Goal: Feedback & Contribution: Leave review/rating

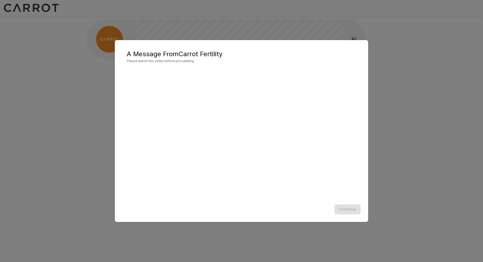
scroll to position [0, 0]
click at [342, 209] on button "Continue" at bounding box center [347, 210] width 26 height 10
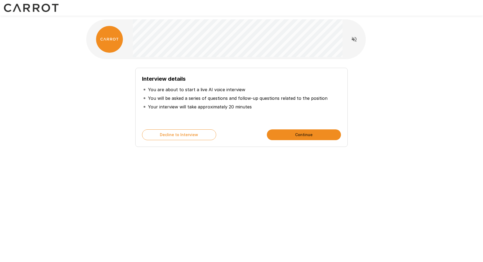
click at [284, 134] on button "Continue" at bounding box center [304, 135] width 74 height 11
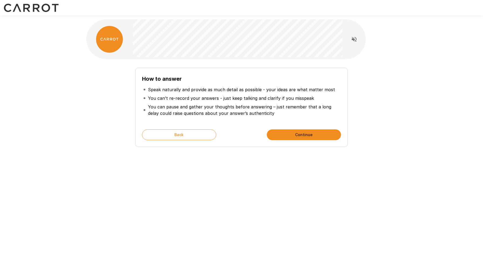
click at [313, 135] on button "Continue" at bounding box center [304, 135] width 74 height 11
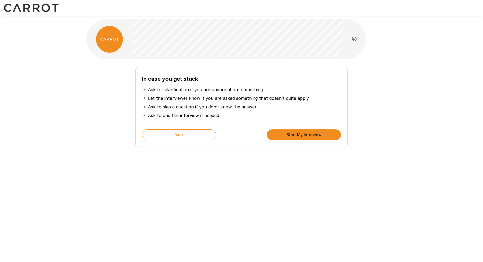
click at [298, 135] on button "Start My Interview" at bounding box center [304, 135] width 74 height 11
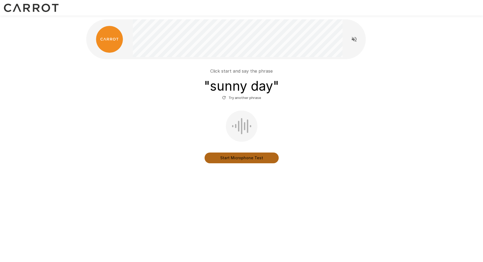
click at [225, 155] on button "Start Microphone Test" at bounding box center [241, 158] width 74 height 11
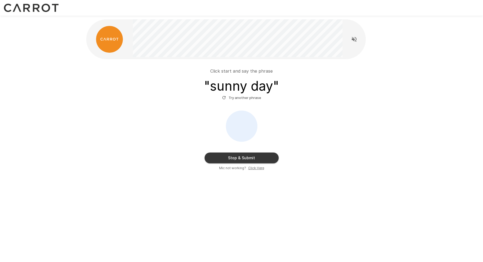
click at [263, 159] on button "Stop & Submit" at bounding box center [241, 158] width 74 height 11
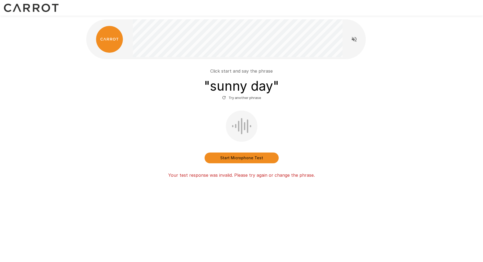
click at [255, 161] on button "Start Microphone Test" at bounding box center [241, 158] width 74 height 11
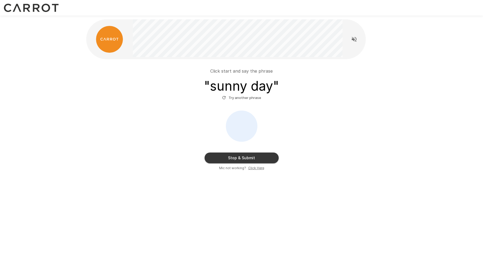
click at [261, 160] on button "Stop & Submit" at bounding box center [241, 158] width 74 height 11
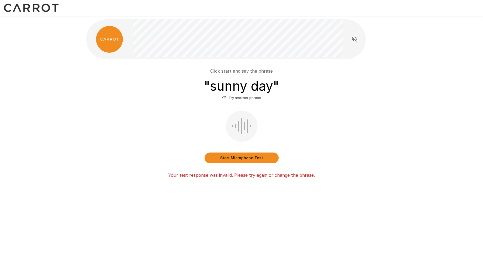
click at [327, 136] on div "Start Microphone Test" at bounding box center [241, 137] width 306 height 53
click at [254, 158] on button "Start Microphone Test" at bounding box center [241, 158] width 74 height 11
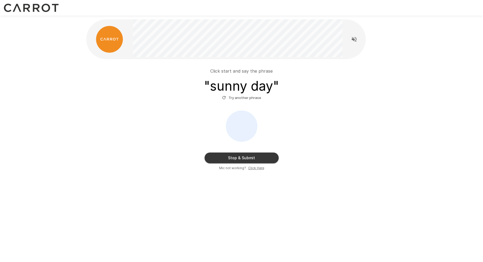
click at [267, 160] on button "Stop & Submit" at bounding box center [241, 158] width 74 height 11
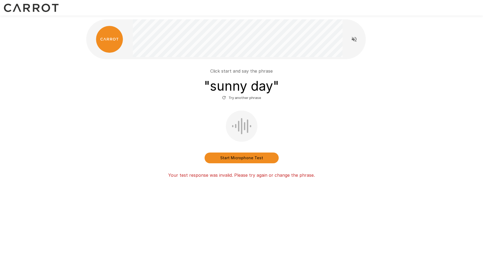
click at [257, 155] on button "Start Microphone Test" at bounding box center [241, 158] width 74 height 11
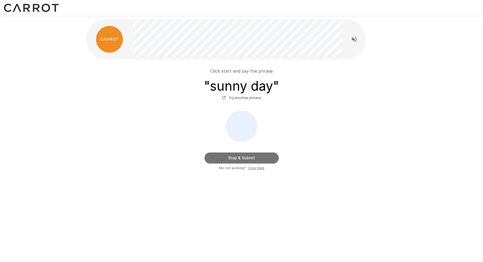
click at [274, 161] on button "Stop & Submit" at bounding box center [241, 158] width 74 height 11
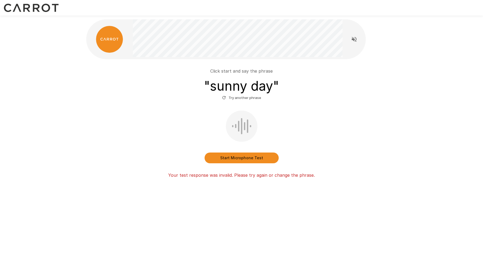
click at [260, 161] on button "Start Microphone Test" at bounding box center [241, 158] width 74 height 11
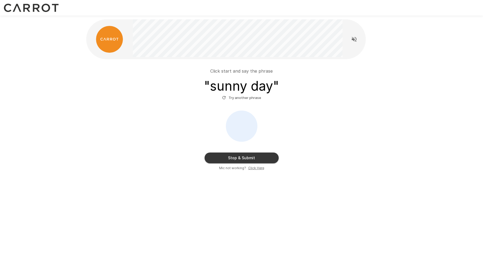
click at [254, 167] on u "Click Here" at bounding box center [256, 168] width 16 height 4
click at [252, 158] on button "Stop & Submit" at bounding box center [241, 158] width 74 height 11
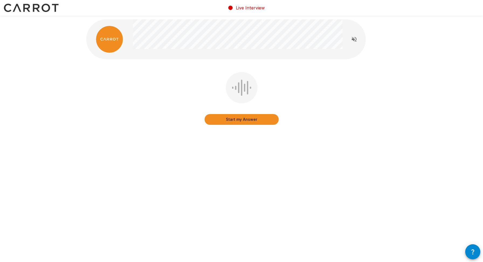
click at [239, 121] on button "Start my Answer" at bounding box center [241, 119] width 74 height 11
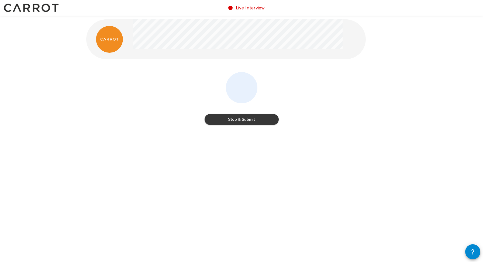
click at [244, 122] on button "Stop & Submit" at bounding box center [241, 119] width 74 height 11
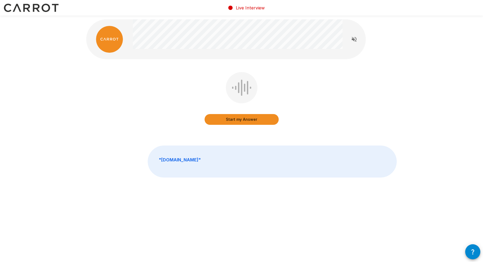
click at [231, 117] on button "Start my Answer" at bounding box center [241, 119] width 74 height 11
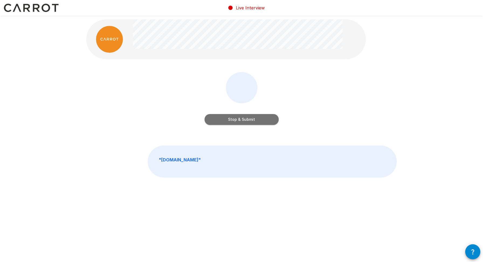
click at [269, 119] on button "Stop & Submit" at bounding box center [241, 119] width 74 height 11
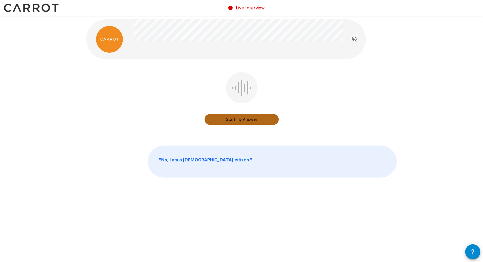
click at [256, 120] on button "Start my Answer" at bounding box center [241, 119] width 74 height 11
click at [265, 115] on button "Stop & Submit" at bounding box center [241, 119] width 74 height 11
click at [252, 119] on button "Start my Answer" at bounding box center [241, 119] width 74 height 11
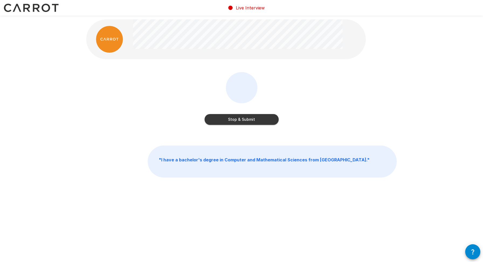
click at [250, 118] on button "Stop & Submit" at bounding box center [241, 119] width 74 height 11
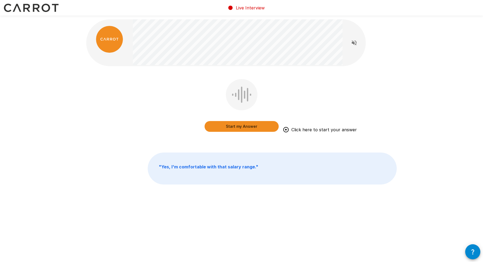
click at [240, 128] on button "Start my Answer" at bounding box center [241, 126] width 74 height 11
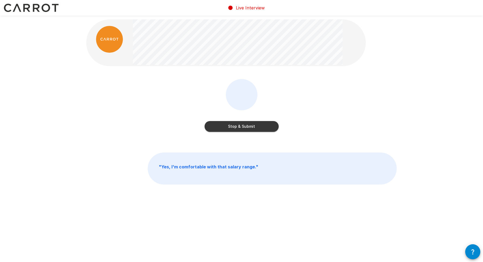
click at [250, 124] on button "Stop & Submit" at bounding box center [241, 126] width 74 height 11
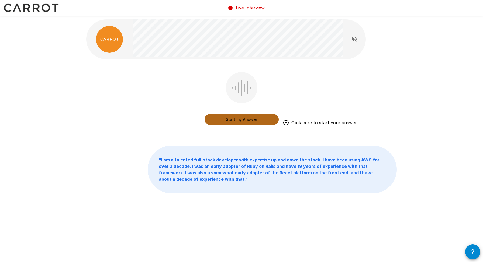
click at [246, 119] on button "Start my Answer" at bounding box center [241, 119] width 74 height 11
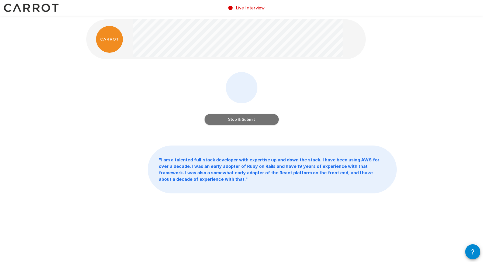
click at [247, 119] on button "Stop & Submit" at bounding box center [241, 119] width 74 height 11
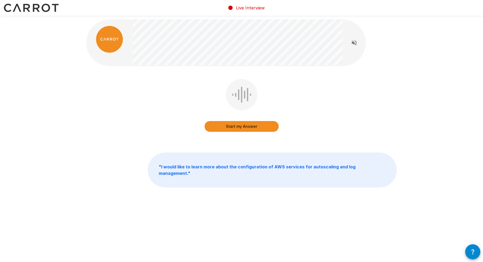
click at [266, 127] on button "Start my Answer" at bounding box center [241, 126] width 74 height 11
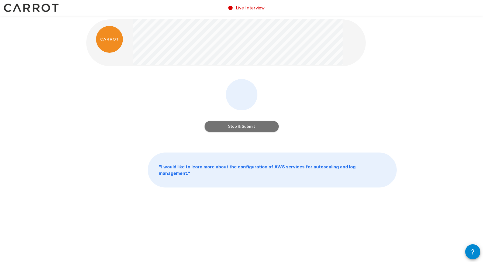
click at [267, 128] on button "Stop & Submit" at bounding box center [241, 126] width 74 height 11
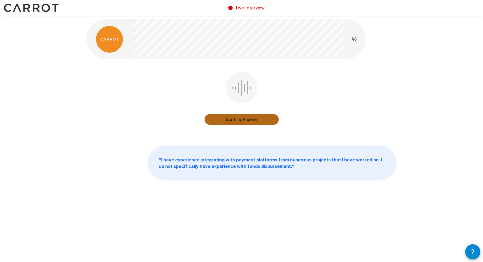
click at [255, 119] on button "Start my Answer" at bounding box center [241, 119] width 74 height 11
click at [265, 121] on button "Stop & Submit" at bounding box center [241, 119] width 74 height 11
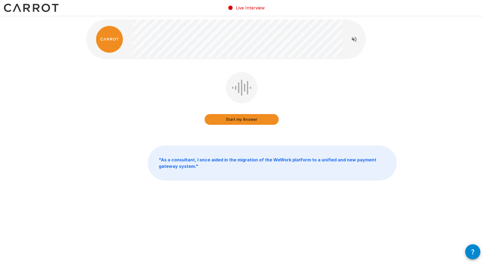
click at [242, 120] on button "Start my Answer" at bounding box center [241, 119] width 74 height 11
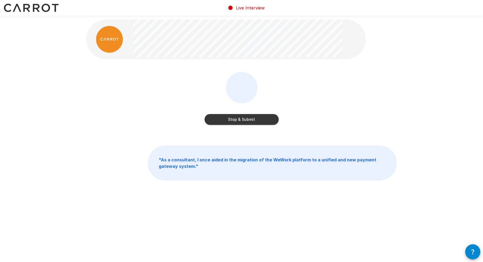
click at [260, 112] on div "Stop & Submit" at bounding box center [241, 114] width 74 height 22
click at [259, 116] on button "Stop & Submit" at bounding box center [241, 119] width 74 height 11
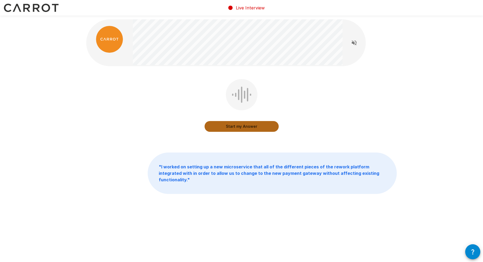
click at [254, 125] on button "Start my Answer" at bounding box center [241, 126] width 74 height 11
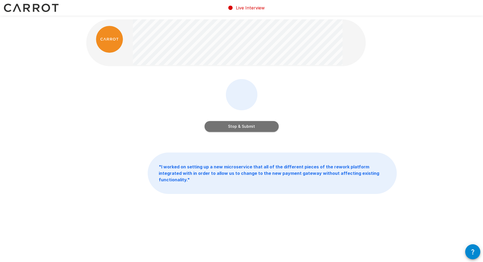
click at [265, 127] on button "Stop & Submit" at bounding box center [241, 126] width 74 height 11
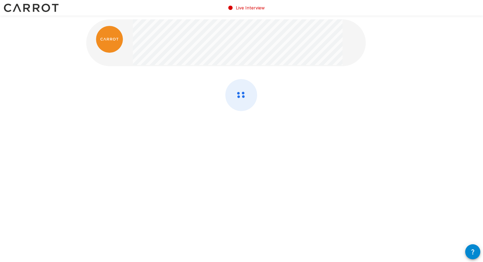
click at [316, 136] on div at bounding box center [241, 109] width 310 height 61
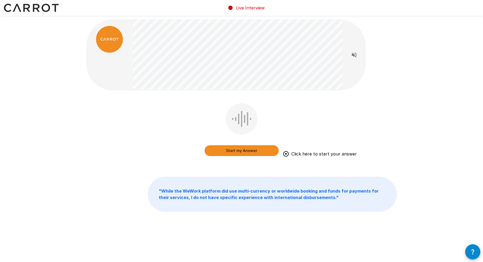
click at [246, 149] on button "Start my Answer" at bounding box center [241, 150] width 74 height 11
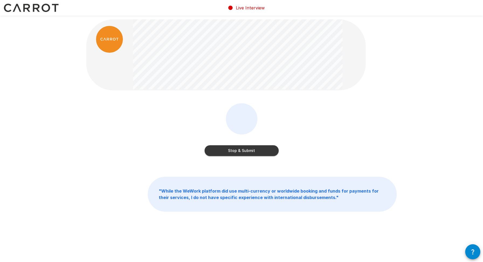
click at [330, 130] on div "Stop & Submit" at bounding box center [241, 133] width 310 height 61
click at [265, 152] on button "Stop & Submit" at bounding box center [241, 150] width 74 height 11
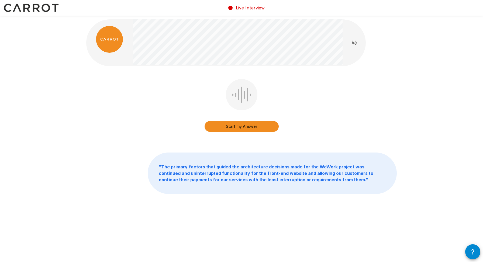
click at [263, 141] on div "Start my Answer " The primary factors that guided the architecture decisions ma…" at bounding box center [241, 118] width 323 height 237
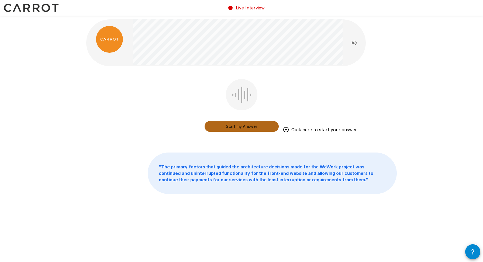
click at [243, 125] on button "Start my Answer" at bounding box center [241, 126] width 74 height 11
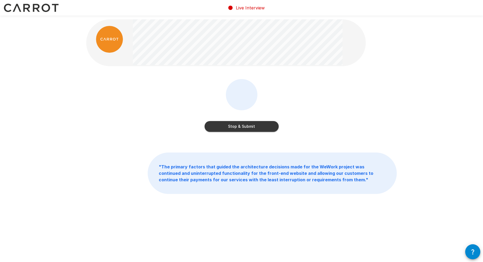
click at [259, 130] on button "Stop & Submit" at bounding box center [241, 126] width 74 height 11
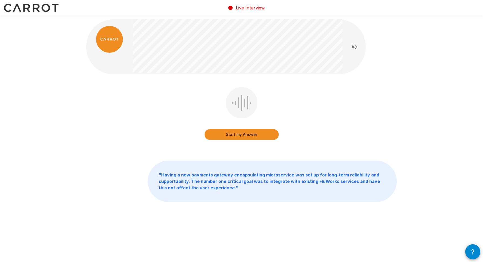
click at [254, 134] on button "Start my Answer" at bounding box center [241, 134] width 74 height 11
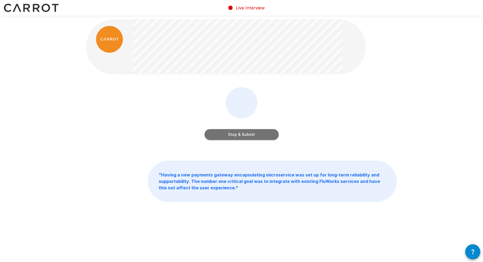
click at [243, 136] on button "Stop & Submit" at bounding box center [241, 134] width 74 height 11
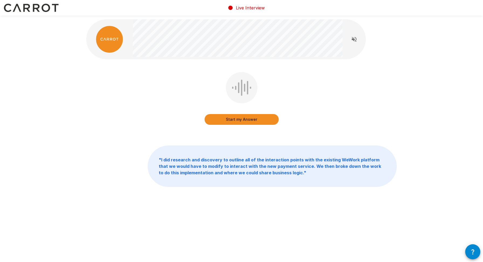
click at [239, 123] on button "Start my Answer" at bounding box center [241, 119] width 74 height 11
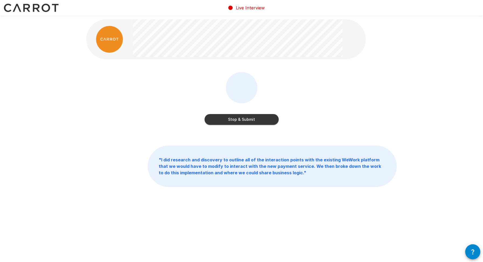
click at [243, 119] on button "Stop & Submit" at bounding box center [241, 119] width 74 height 11
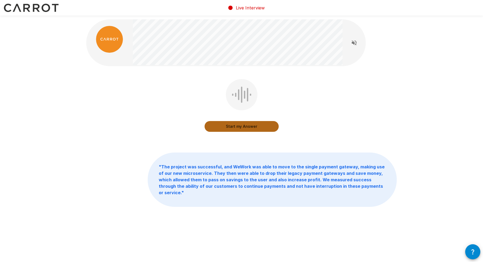
click at [241, 128] on button "Start my Answer" at bounding box center [241, 126] width 74 height 11
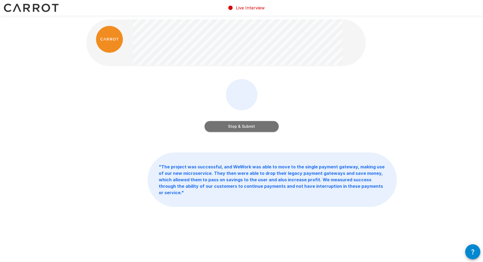
click at [255, 127] on button "Stop & Submit" at bounding box center [241, 126] width 74 height 11
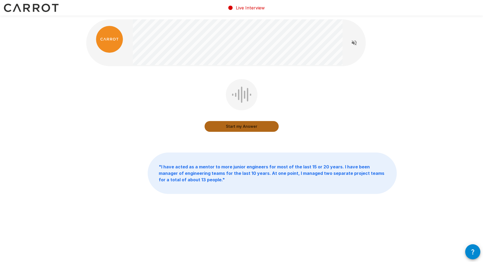
click at [254, 125] on button "Start my Answer" at bounding box center [241, 126] width 74 height 11
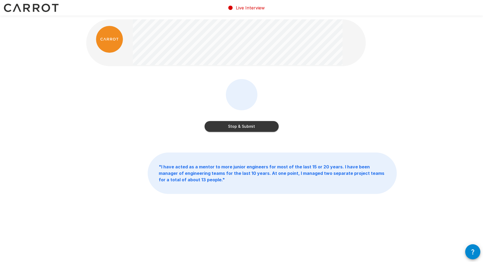
click at [333, 95] on div "Stop & Submit" at bounding box center [241, 109] width 310 height 61
click at [340, 112] on div "Stop & Submit" at bounding box center [241, 109] width 310 height 61
click at [256, 126] on button "Stop & Submit" at bounding box center [241, 126] width 74 height 11
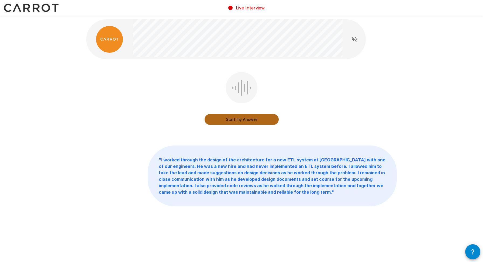
click at [264, 120] on button "Start my Answer" at bounding box center [241, 119] width 74 height 11
click at [259, 120] on button "Stop & Submit" at bounding box center [241, 119] width 74 height 11
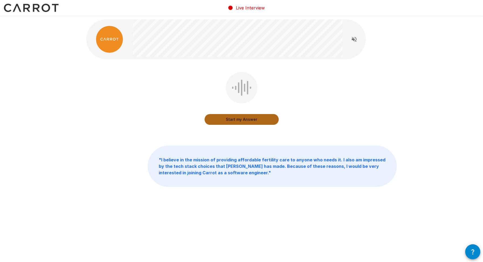
click at [240, 119] on button "Start my Answer" at bounding box center [241, 119] width 74 height 11
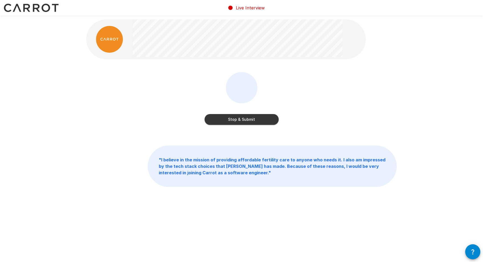
click at [257, 116] on button "Stop & Submit" at bounding box center [241, 119] width 74 height 11
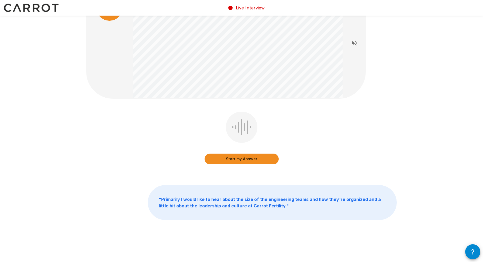
scroll to position [33, 0]
click at [255, 157] on button "Start my Answer" at bounding box center [241, 158] width 74 height 11
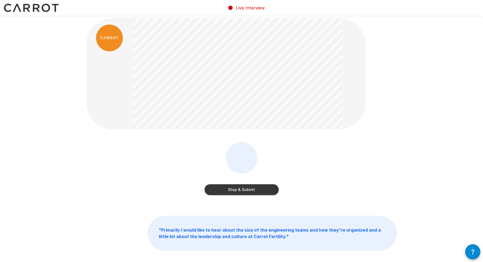
scroll to position [0, 0]
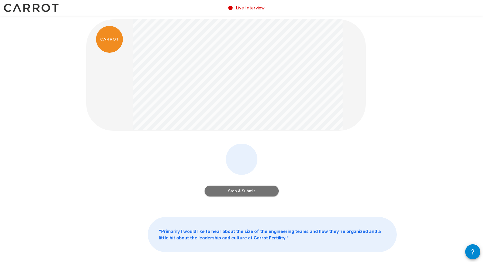
click at [259, 195] on button "Stop & Submit" at bounding box center [241, 191] width 74 height 11
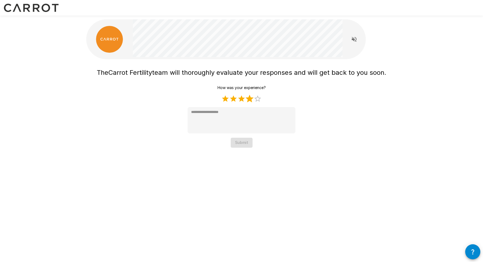
click at [250, 99] on label "4 Stars" at bounding box center [249, 99] width 8 height 8
type textarea "*"
click at [242, 142] on button "Submit" at bounding box center [242, 143] width 22 height 10
